Goal: Information Seeking & Learning: Learn about a topic

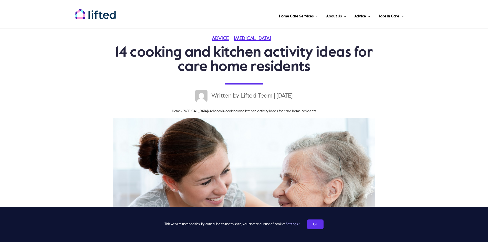
click at [258, 37] on link "[MEDICAL_DATA]" at bounding box center [255, 38] width 42 height 5
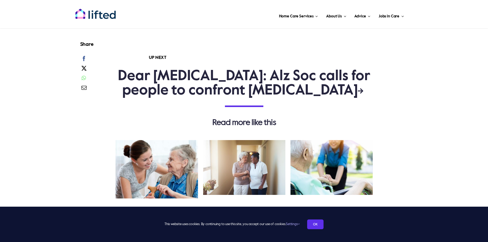
scroll to position [1383, 0]
